Goal: Communication & Community: Participate in discussion

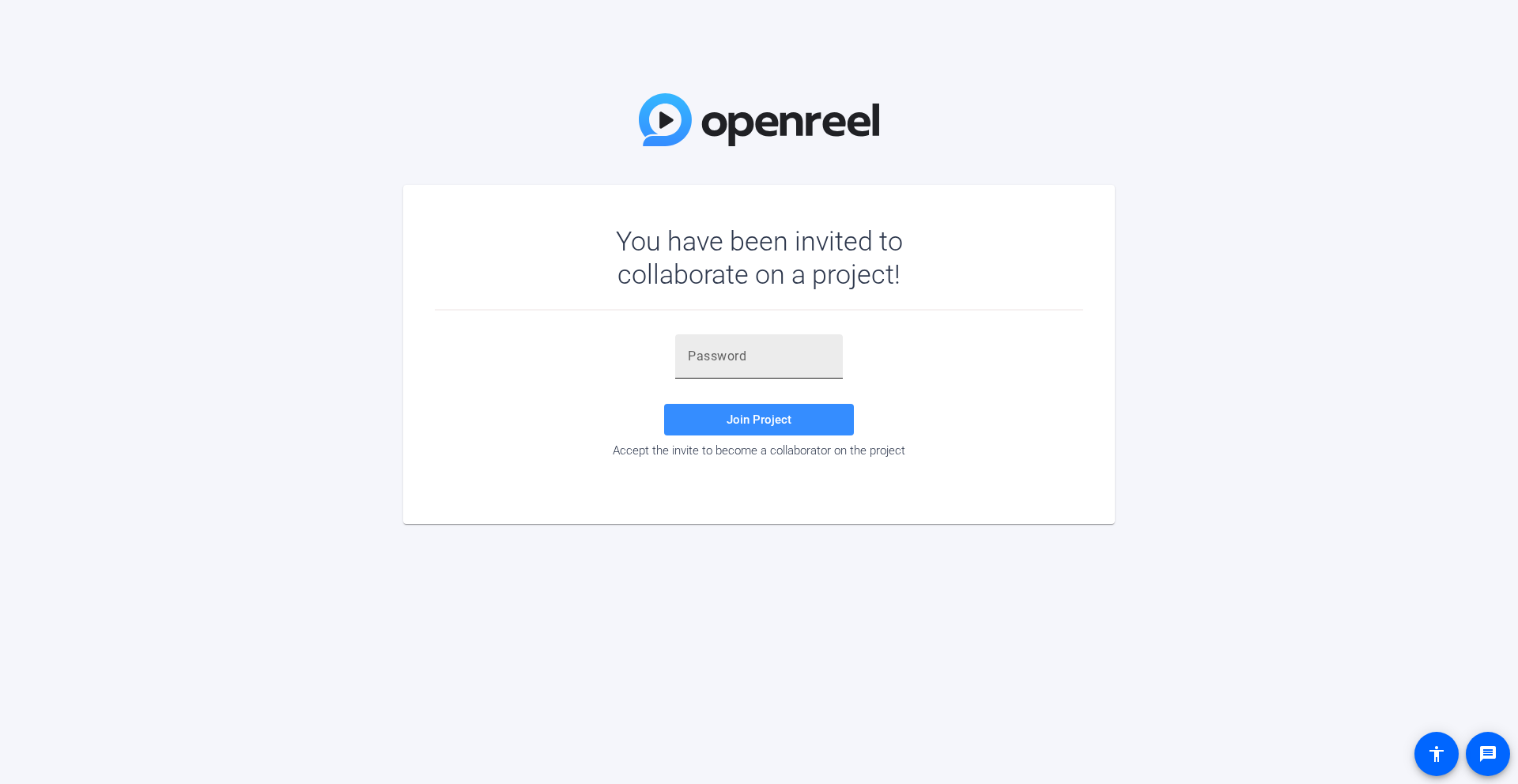
click at [708, 355] on input "text" at bounding box center [759, 355] width 143 height 19
paste input "Maybe current trends? Cost considerations, multicloud, hybrid…"
type input "Maybe current trends? Cost considerations,, hybrid…"
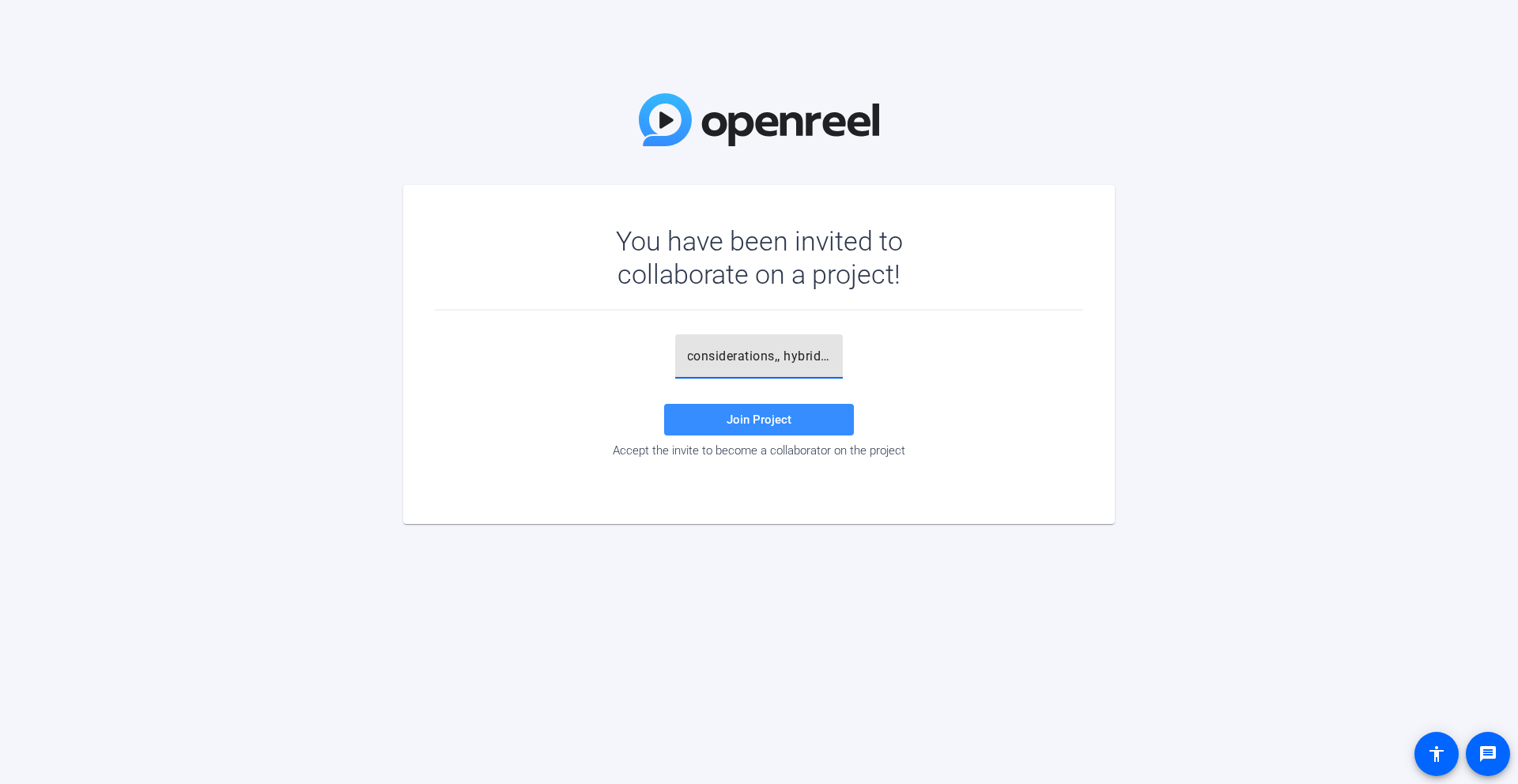
click at [757, 363] on input "Maybe current trends? Cost considerations,, hybrid…" at bounding box center [759, 355] width 143 height 19
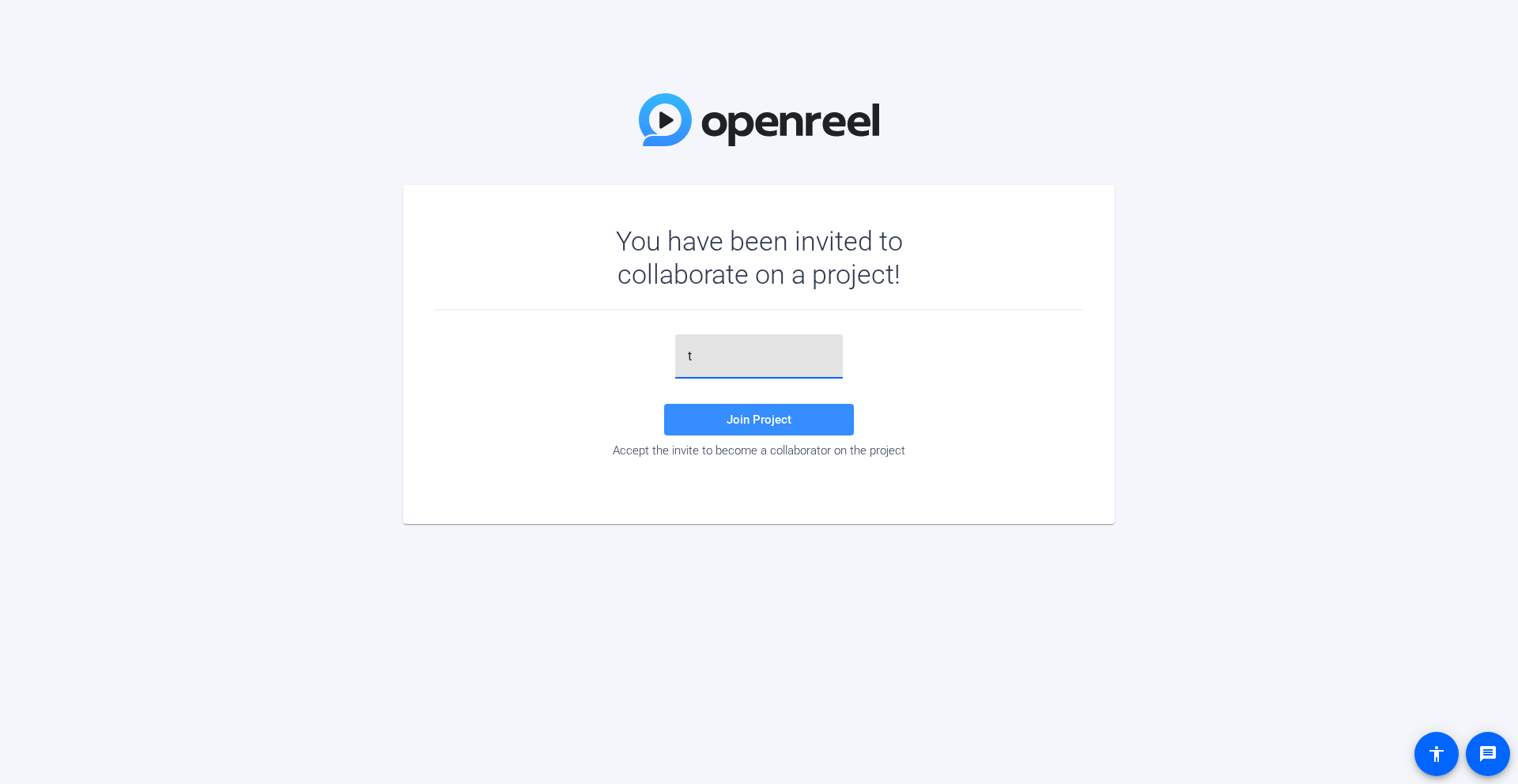
type input "tVuTKa"
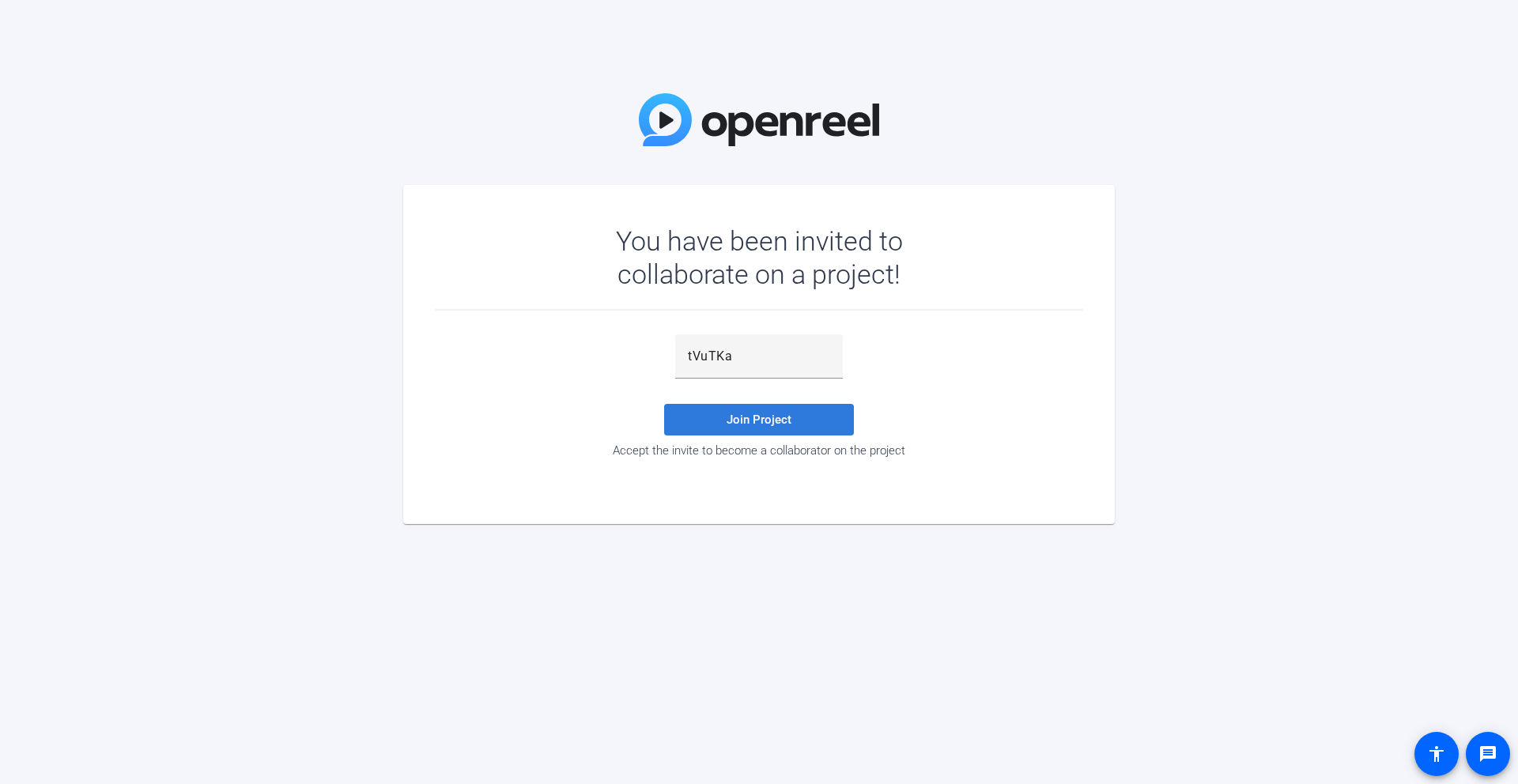
click at [753, 418] on span "Join Project" at bounding box center [759, 420] width 64 height 15
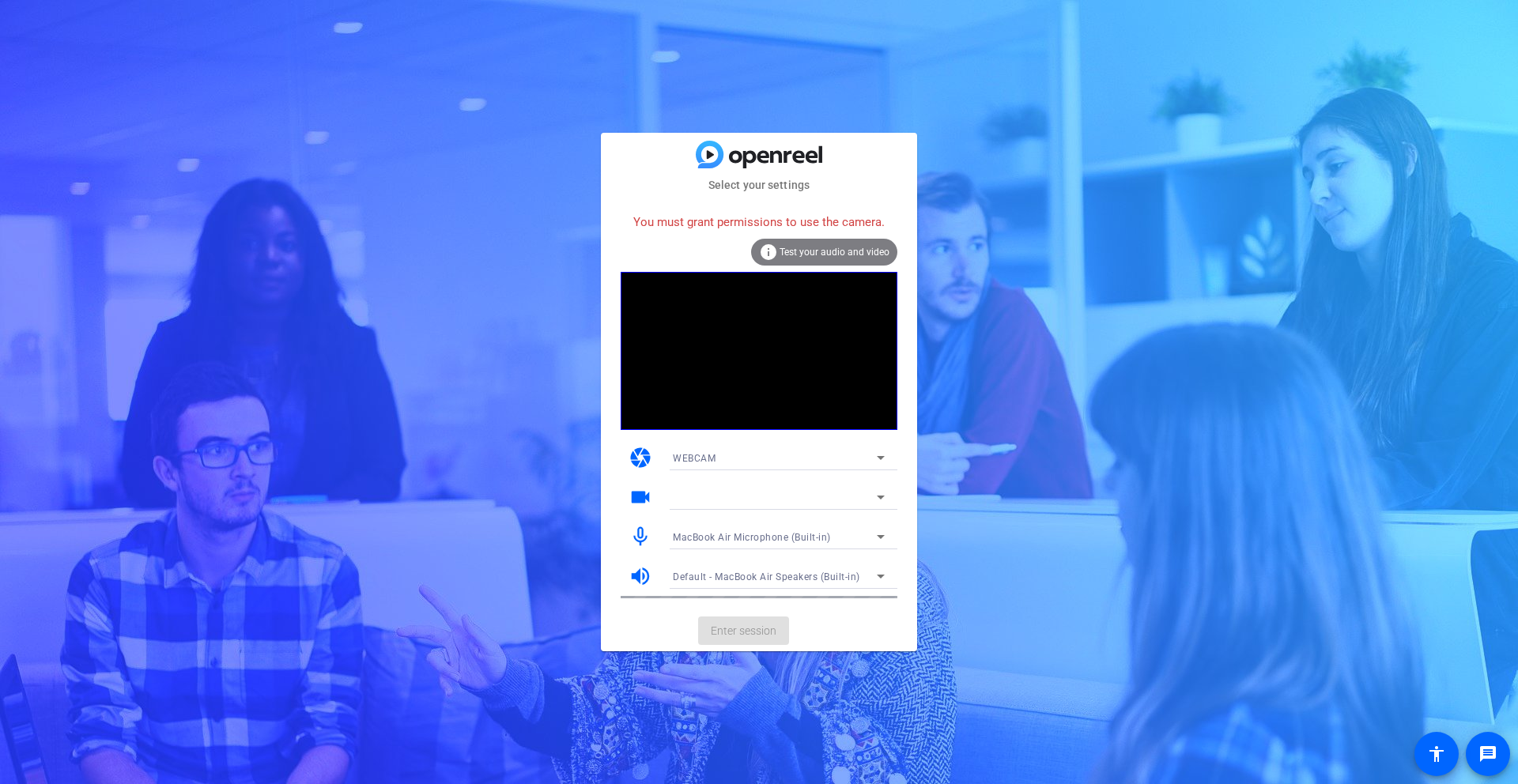
click at [877, 500] on icon at bounding box center [880, 496] width 19 height 19
click at [884, 496] on icon at bounding box center [880, 496] width 19 height 19
click at [886, 452] on icon at bounding box center [880, 457] width 19 height 19
click at [736, 492] on mat-option "WEBCAM" at bounding box center [779, 489] width 237 height 25
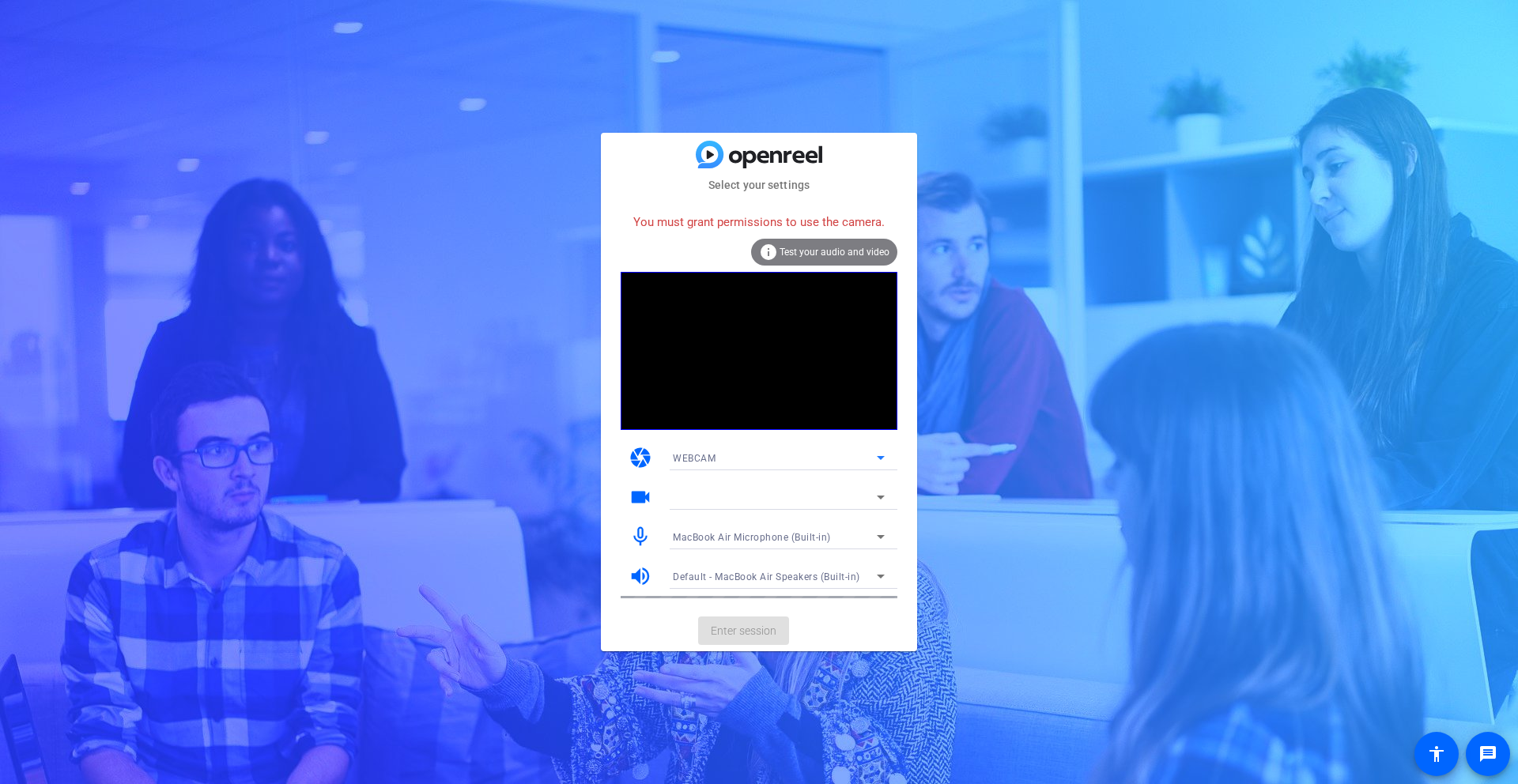
click at [736, 492] on div at bounding box center [775, 496] width 204 height 19
click at [879, 502] on icon at bounding box center [880, 496] width 19 height 19
click at [728, 536] on span "MacBook Air Microphone (Built-in)" at bounding box center [752, 537] width 158 height 11
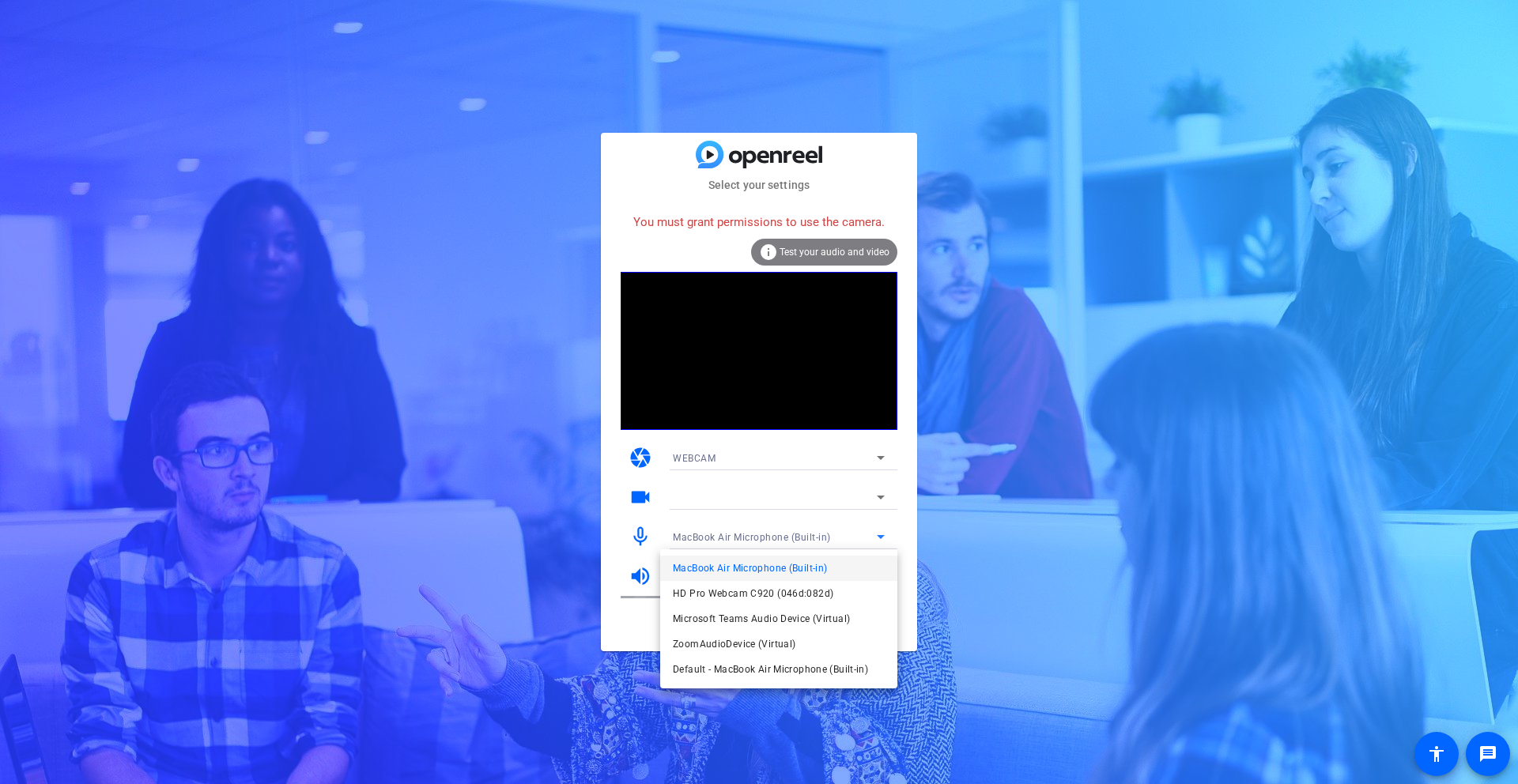
click at [716, 570] on span "MacBook Air Microphone (Built-in)" at bounding box center [750, 567] width 154 height 19
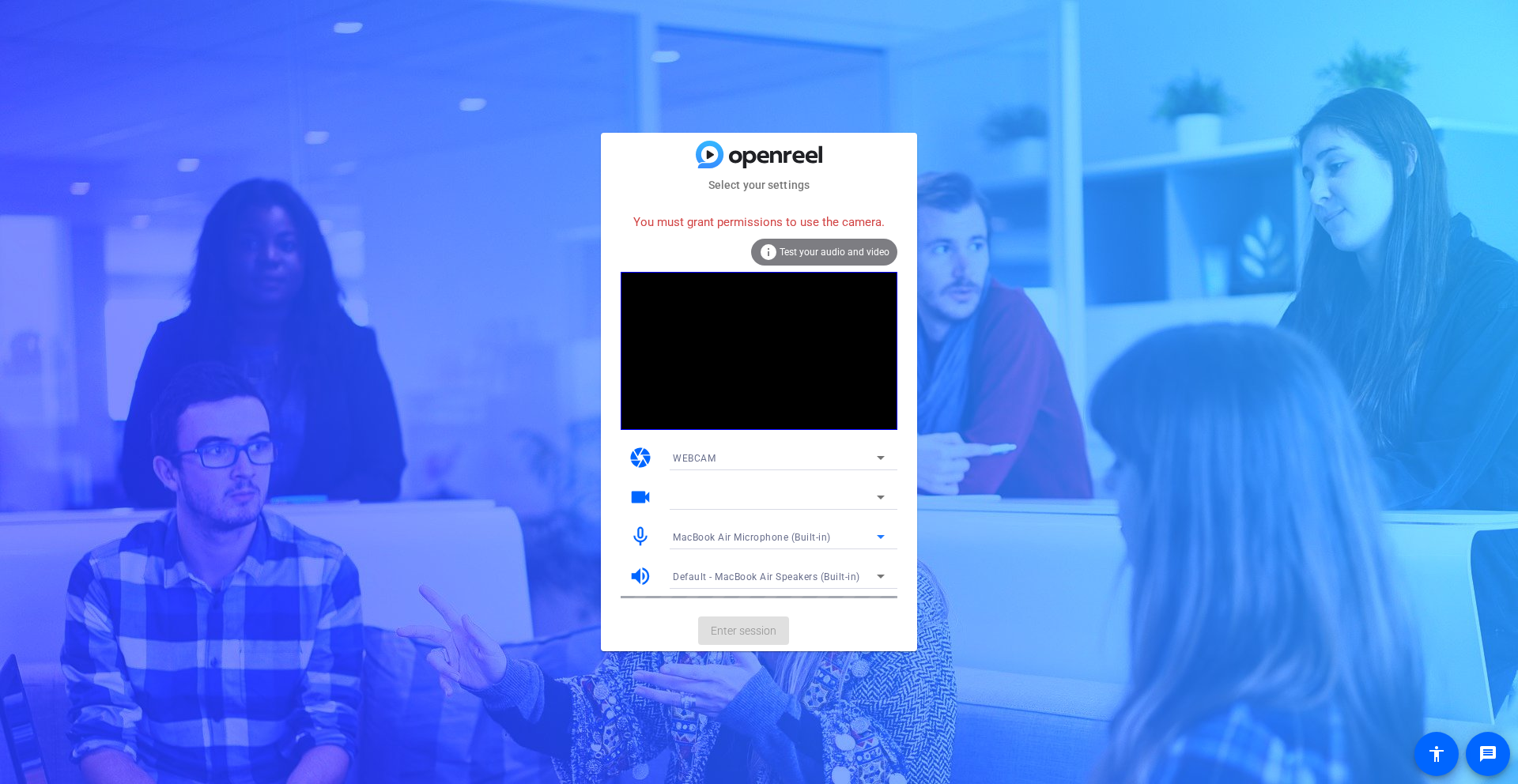
click at [715, 579] on span "Default - MacBook Air Speakers (Built-in)" at bounding box center [767, 576] width 188 height 11
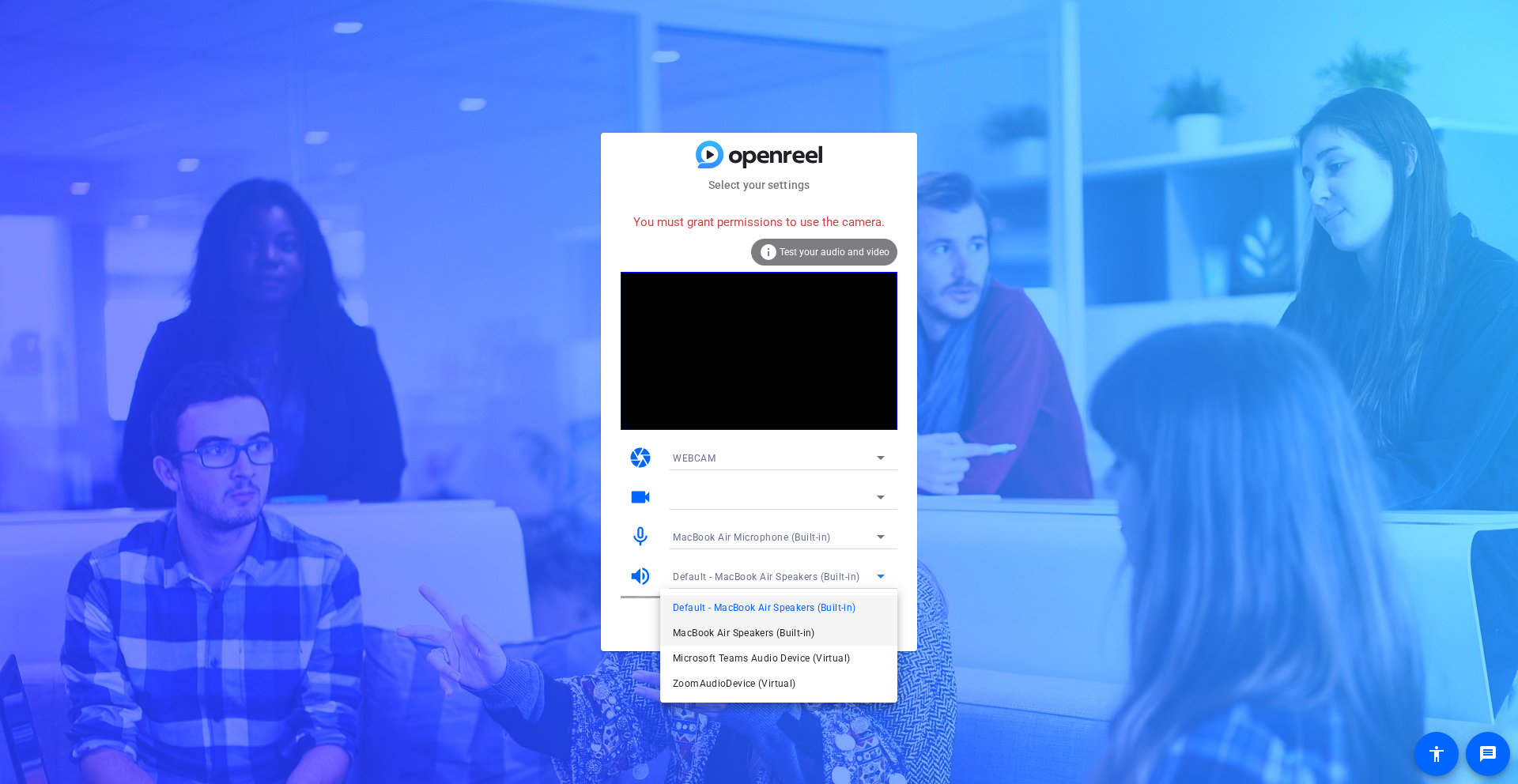
click at [702, 626] on span "MacBook Air Speakers (Built-in)" at bounding box center [744, 633] width 143 height 19
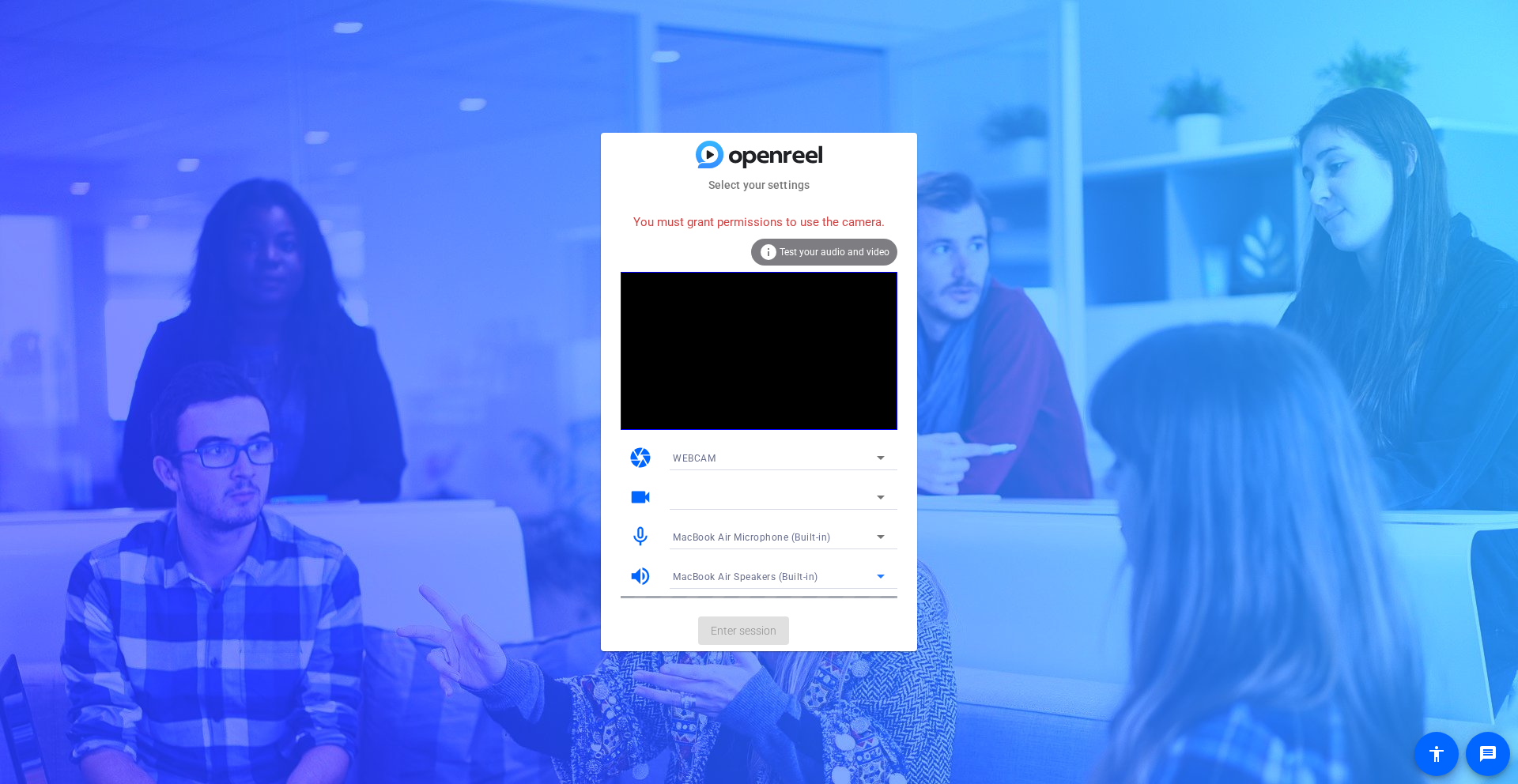
click at [733, 496] on div at bounding box center [775, 496] width 204 height 19
click at [877, 499] on icon at bounding box center [880, 496] width 19 height 19
click at [815, 258] on div "info Test your audio and video" at bounding box center [824, 252] width 147 height 27
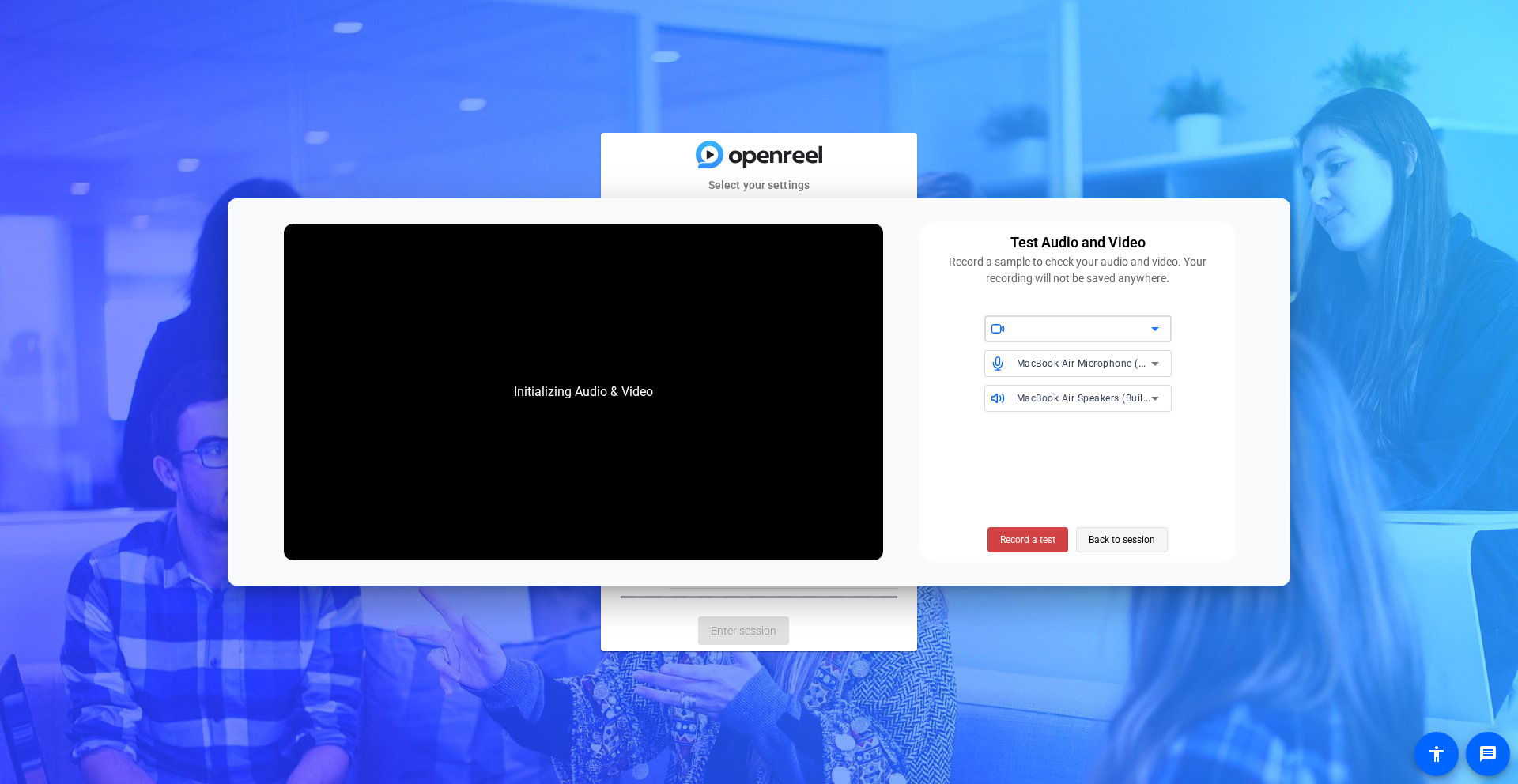
click at [1111, 546] on span "Back to session" at bounding box center [1122, 539] width 66 height 30
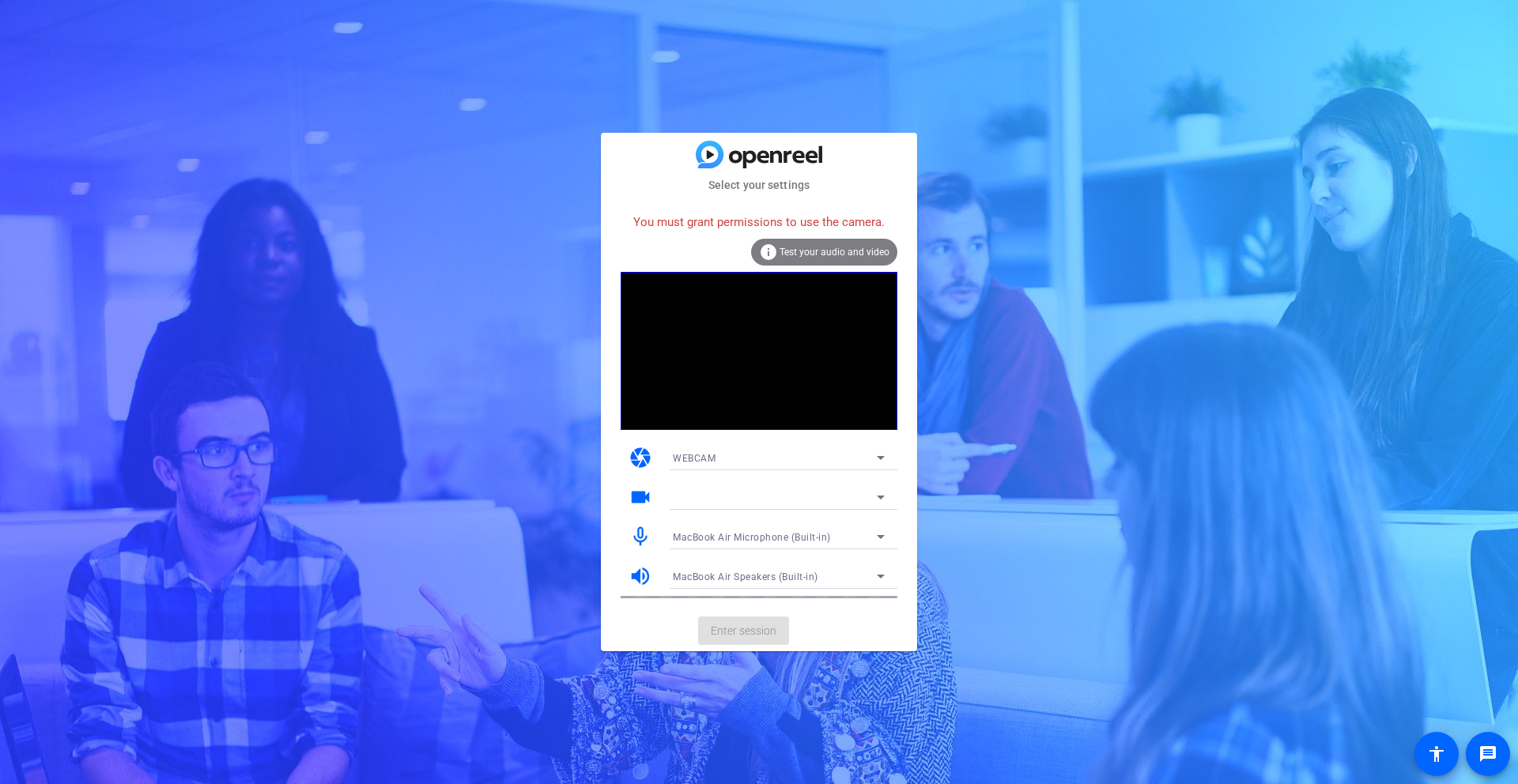
click at [732, 628] on mat-card-actions "Enter session" at bounding box center [759, 631] width 316 height 41
click at [833, 250] on span "Test your audio and video" at bounding box center [834, 252] width 110 height 11
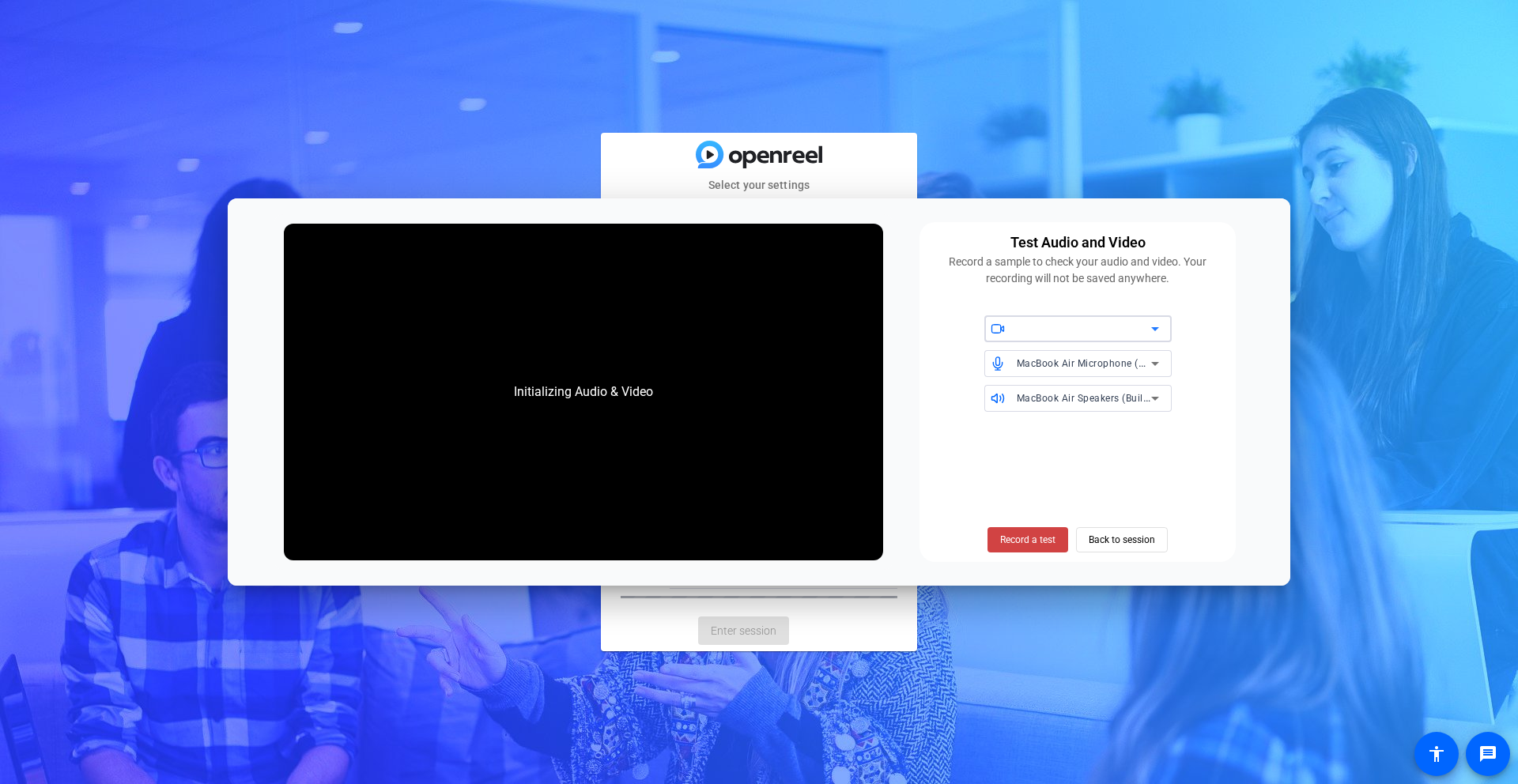
click at [1156, 324] on icon at bounding box center [1155, 328] width 19 height 19
click at [1110, 540] on span "Back to session" at bounding box center [1122, 539] width 66 height 30
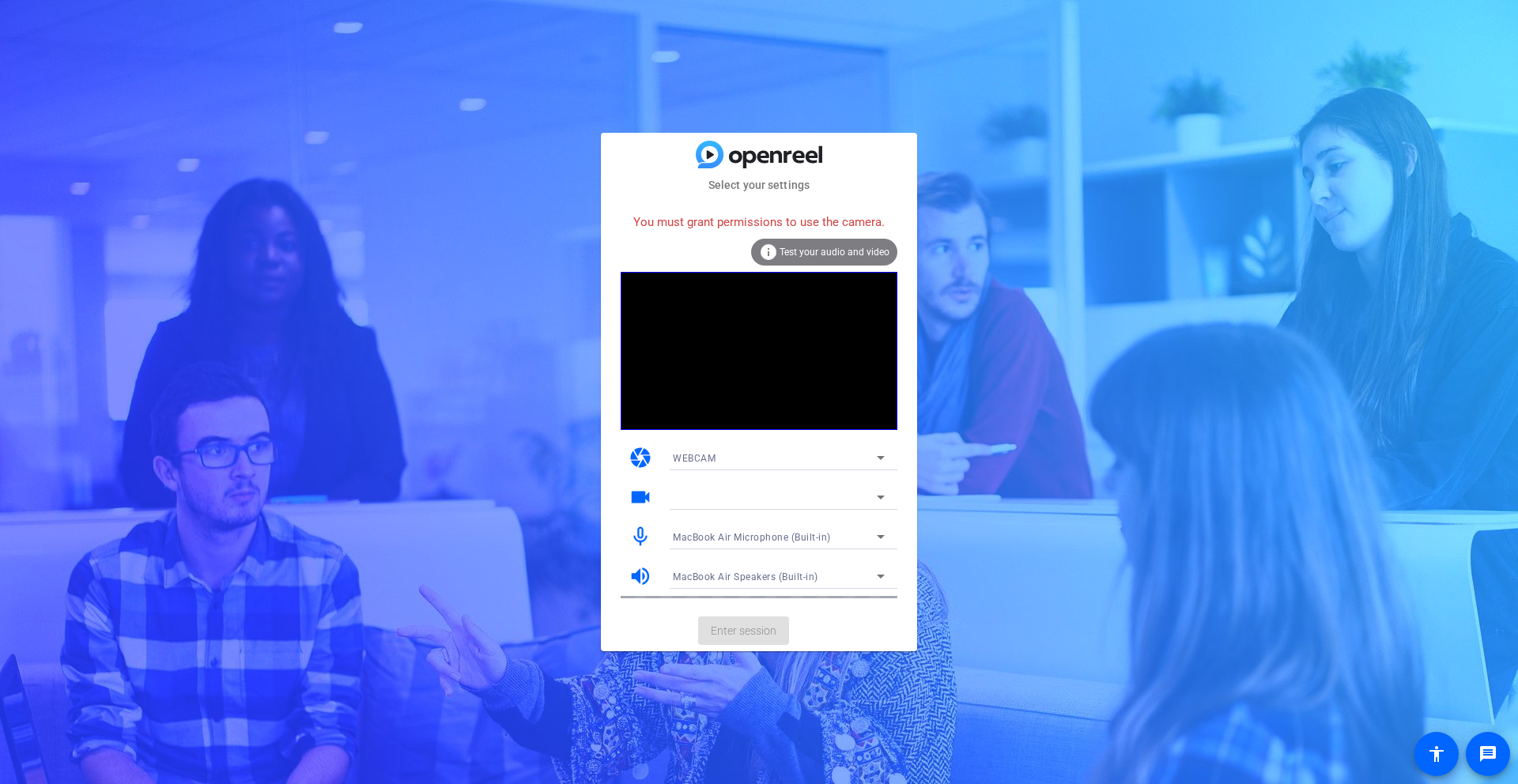
click at [759, 614] on mat-card-actions "Enter session" at bounding box center [759, 631] width 316 height 41
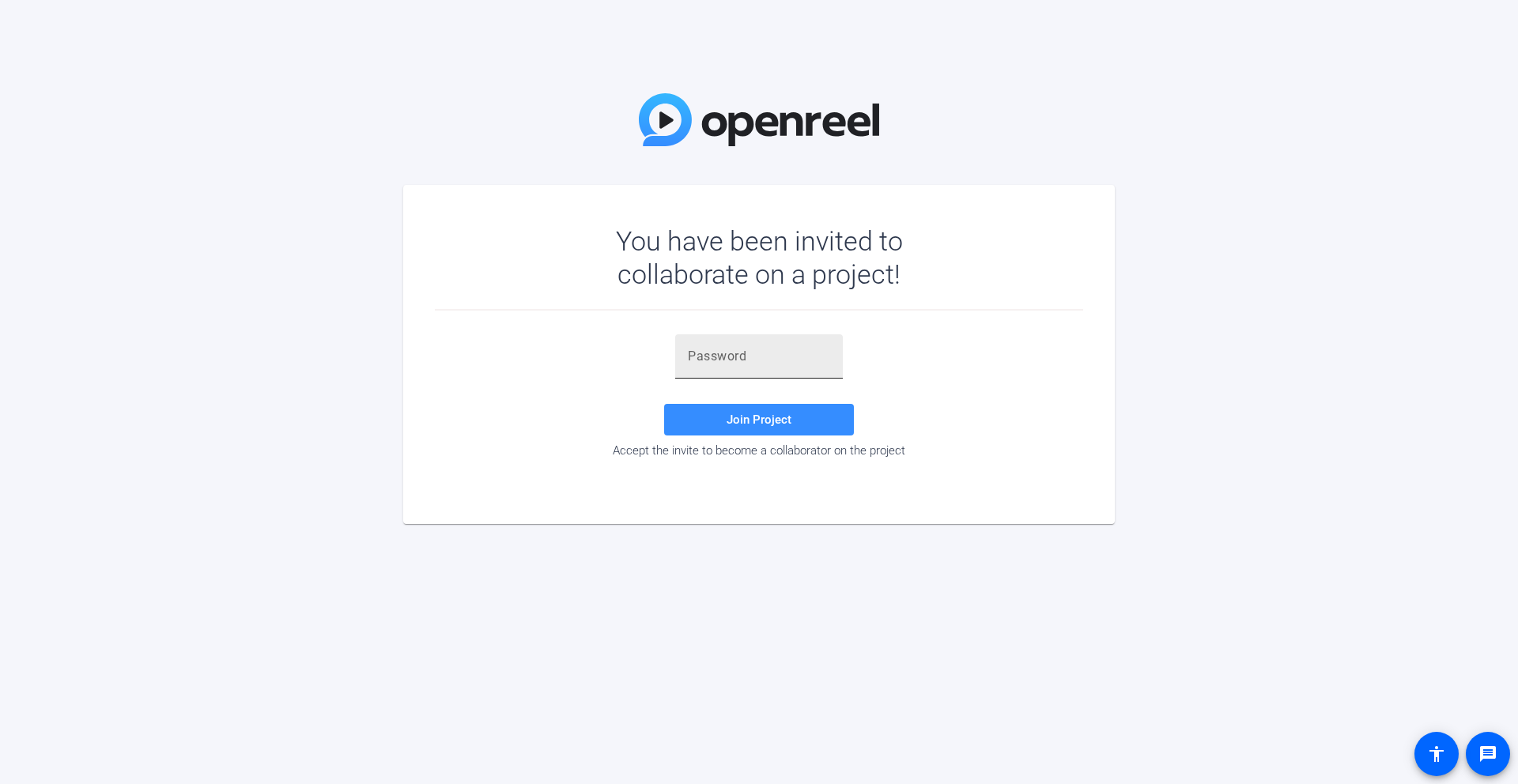
click at [718, 343] on div at bounding box center [759, 355] width 143 height 44
type input "tVuTKa"
click at [743, 422] on span "Join Project" at bounding box center [759, 420] width 64 height 15
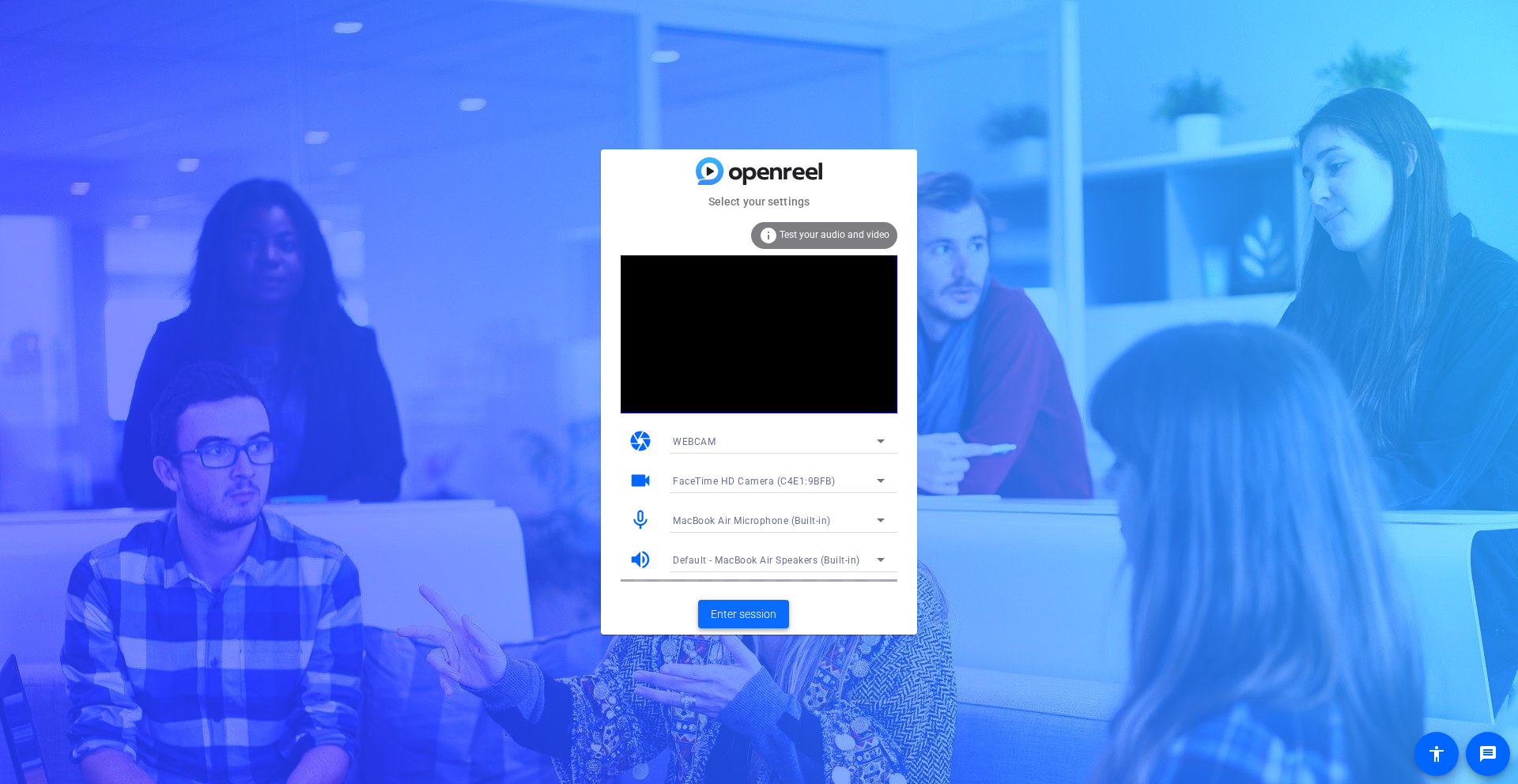
click at [753, 612] on span "Enter session" at bounding box center [743, 614] width 65 height 17
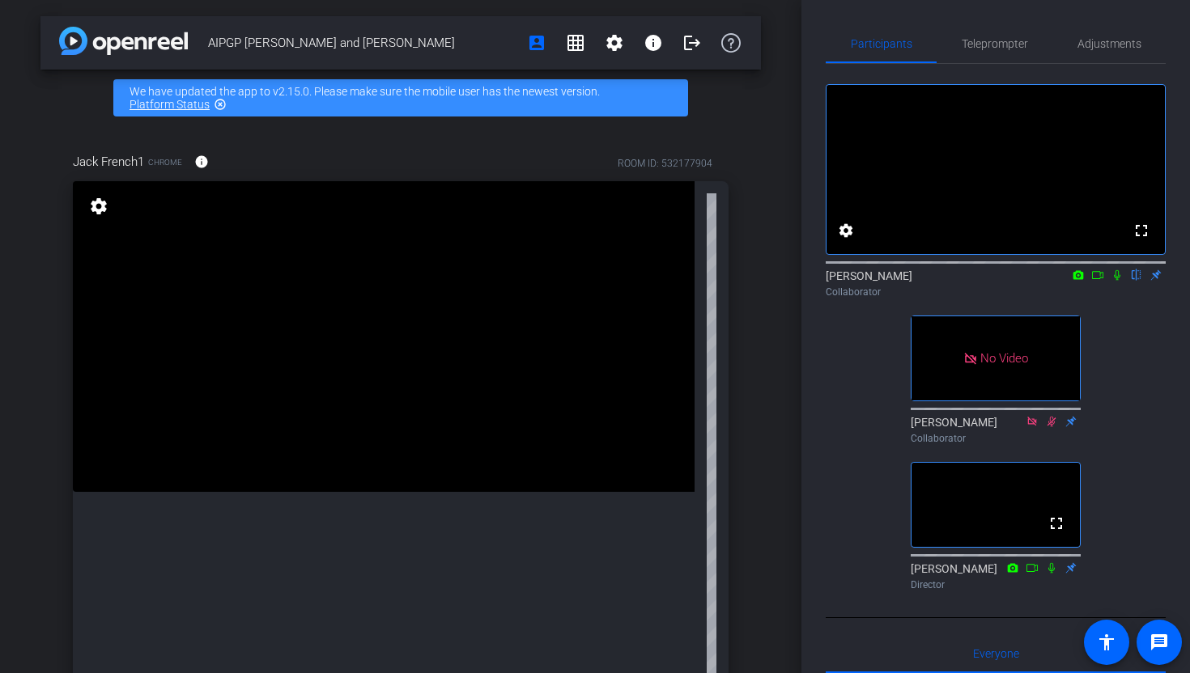
click at [1118, 281] on icon at bounding box center [1117, 275] width 6 height 11
click at [1095, 281] on icon at bounding box center [1097, 275] width 13 height 11
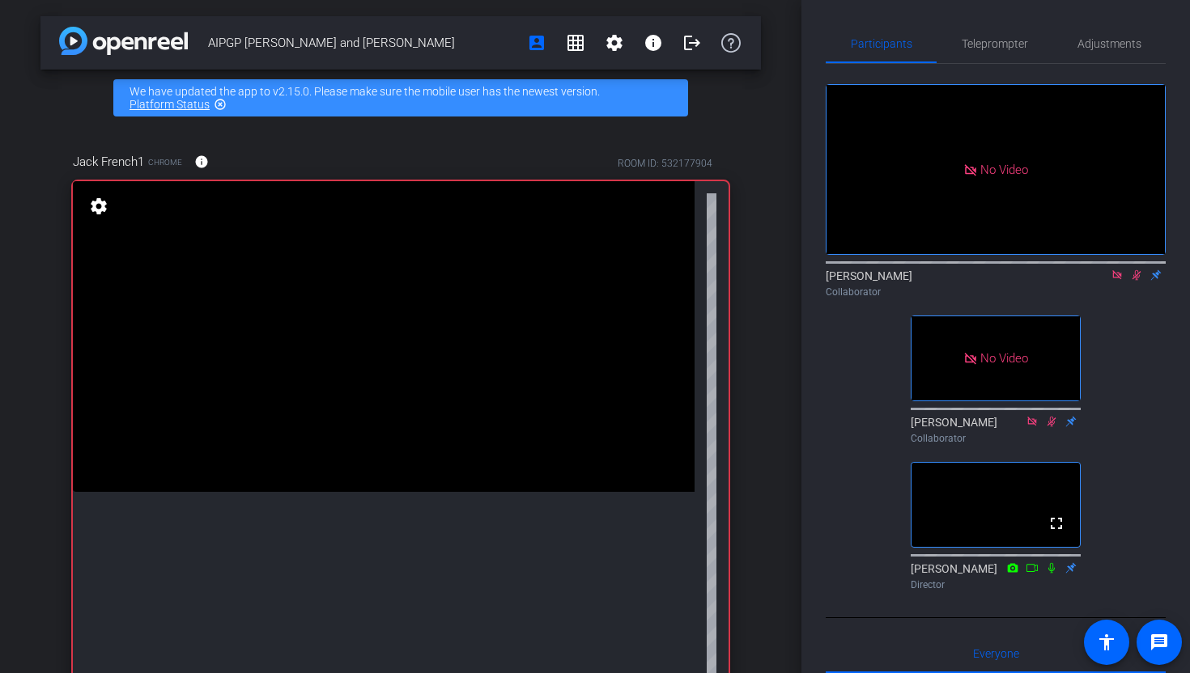
click at [1137, 281] on icon at bounding box center [1136, 275] width 13 height 11
click at [1136, 281] on icon at bounding box center [1136, 275] width 13 height 11
click at [1134, 281] on icon at bounding box center [1136, 275] width 6 height 11
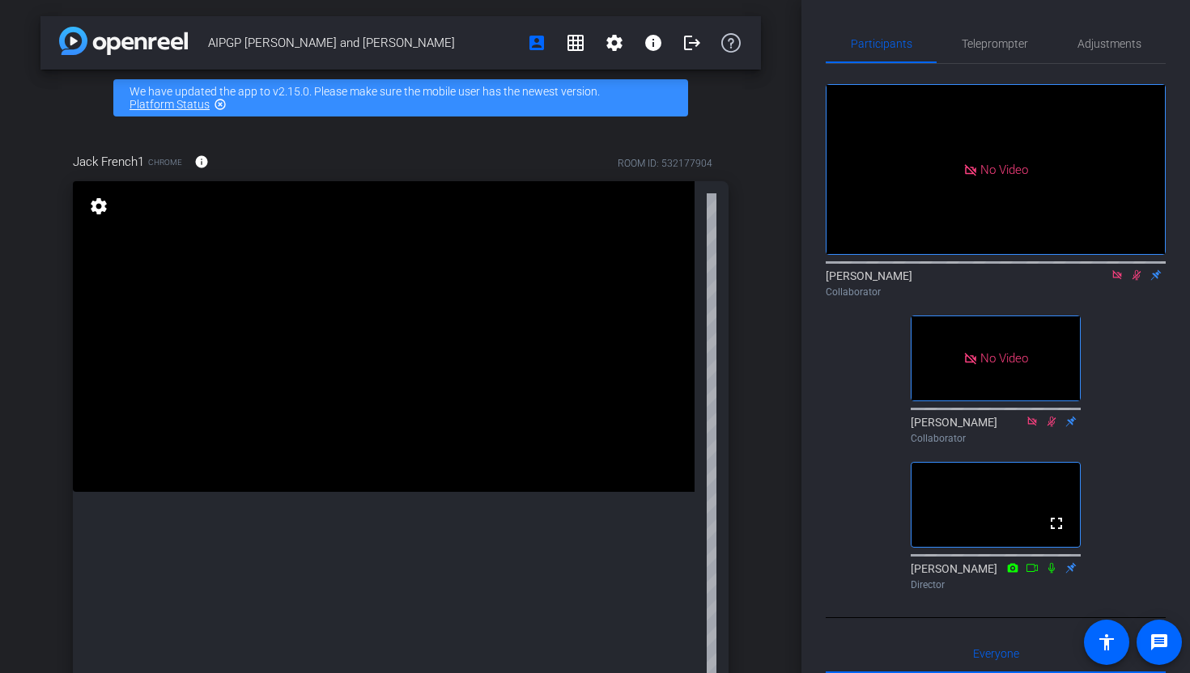
click at [1138, 281] on icon at bounding box center [1136, 275] width 13 height 11
